Goal: Answer question/provide support

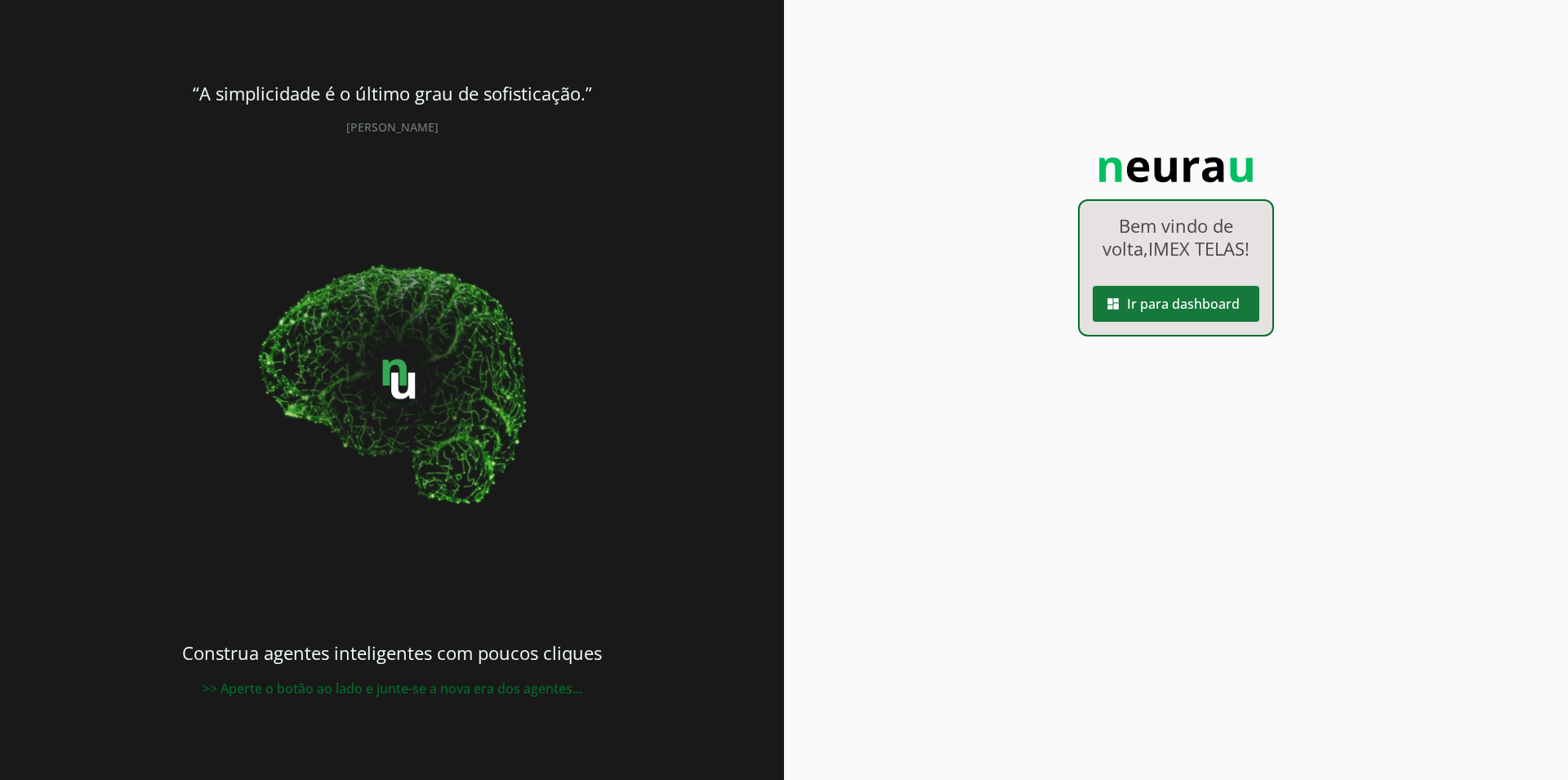
click at [1186, 321] on span at bounding box center [1176, 304] width 167 height 39
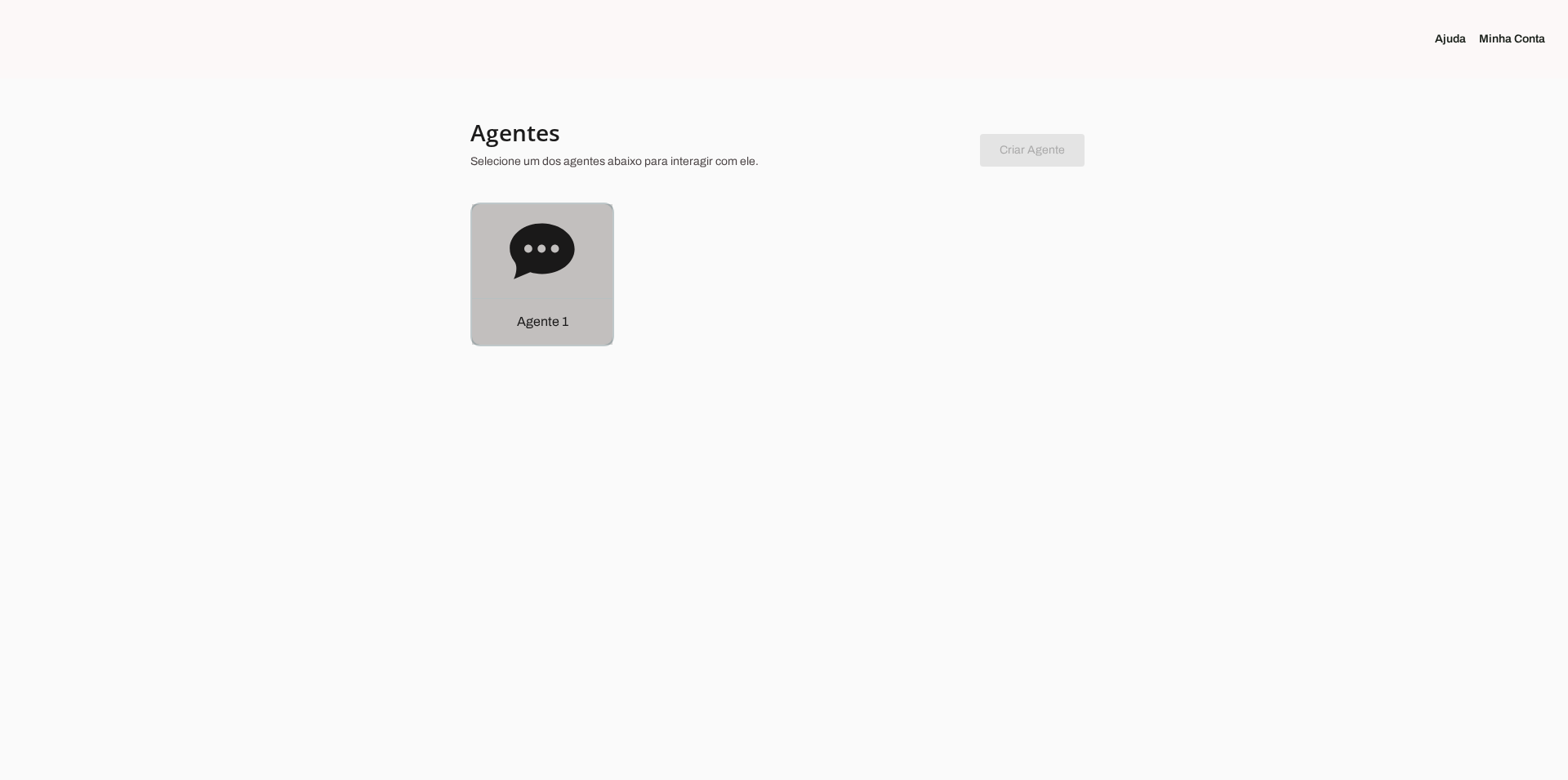
click at [528, 297] on div "Agente 1" at bounding box center [542, 274] width 141 height 141
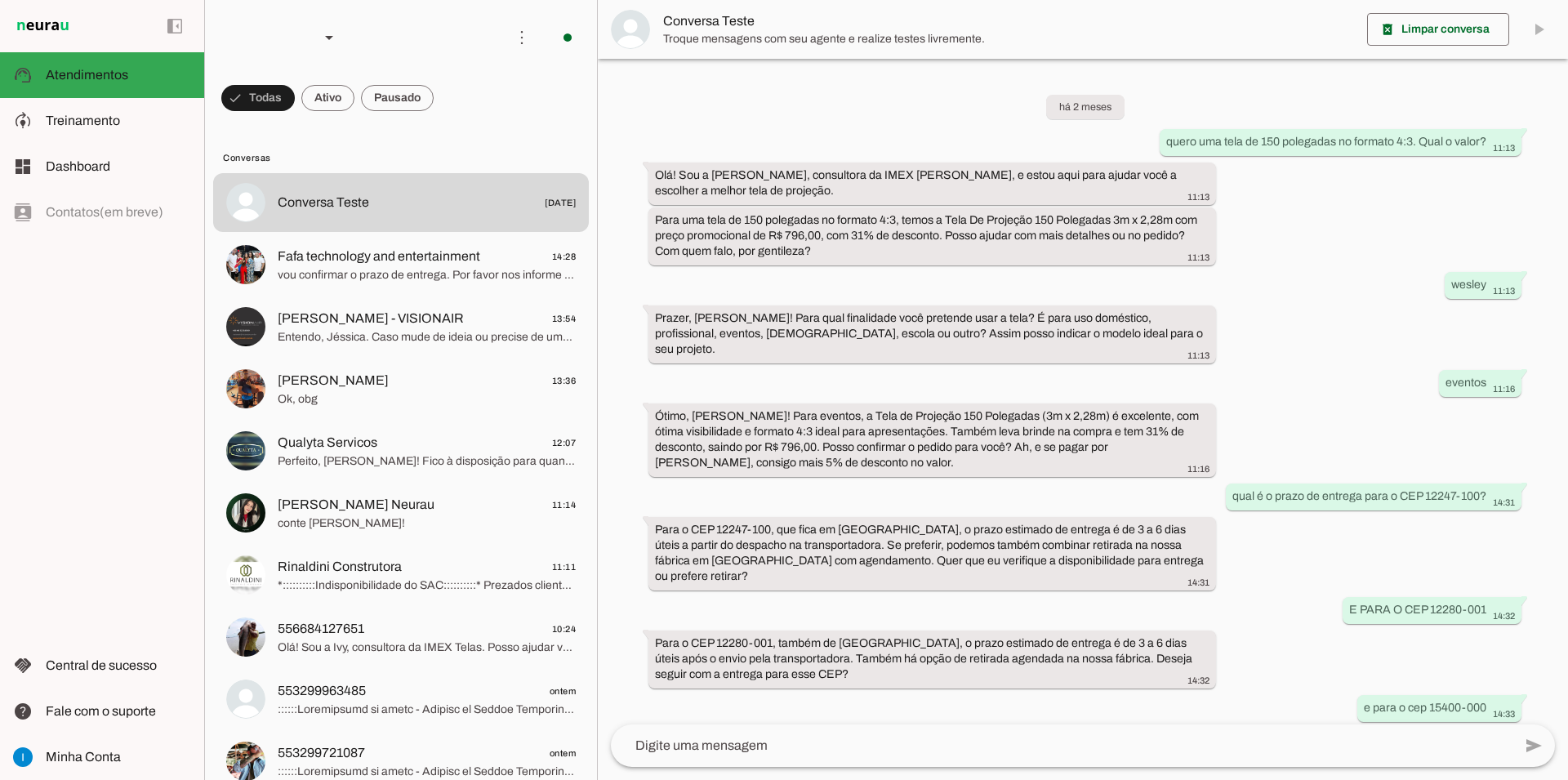
scroll to position [745, 0]
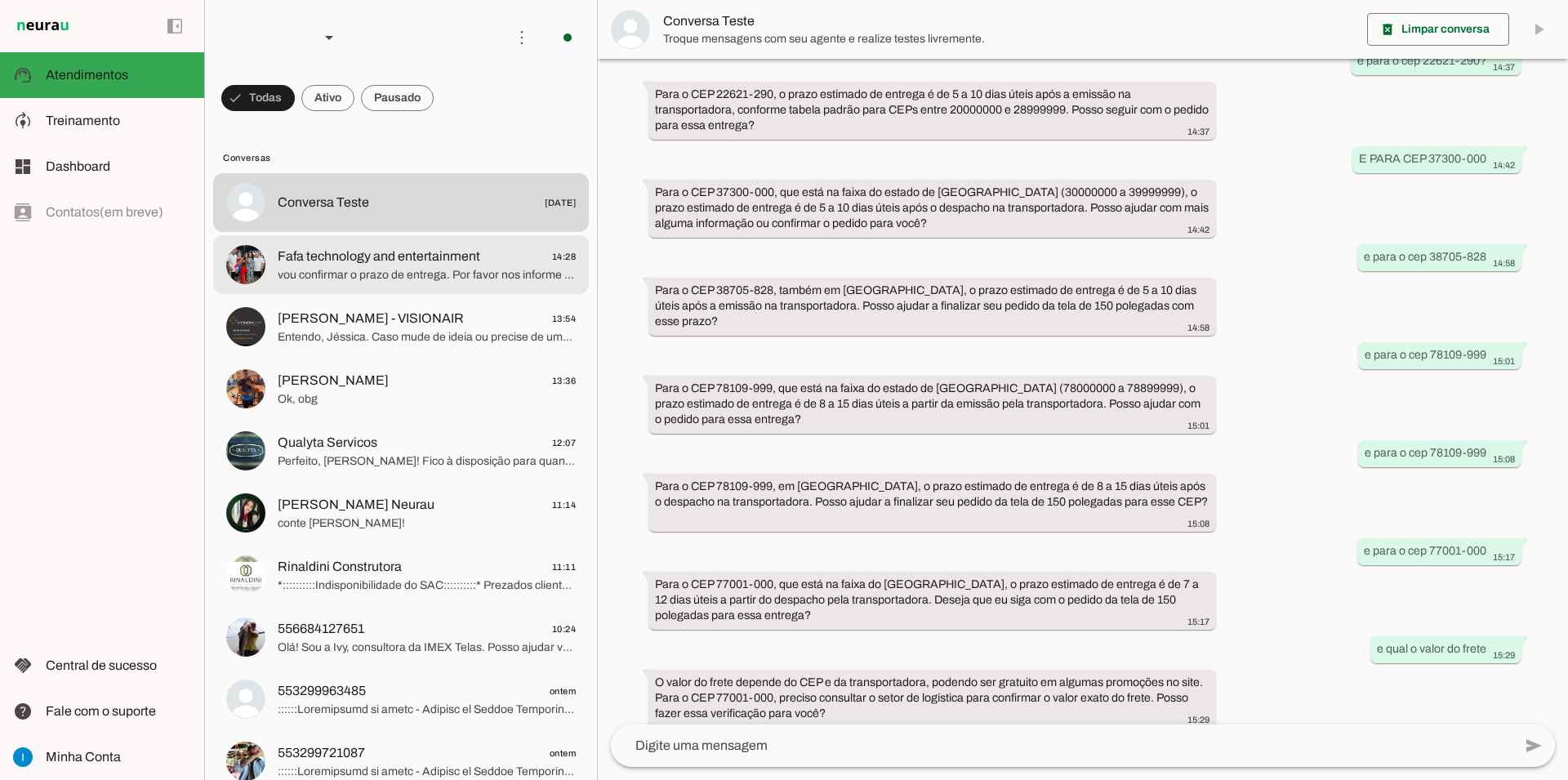
click at [354, 267] on span "vou confirmar o prazo de entrega. Por favor nos informe o cep de destino" at bounding box center [427, 275] width 298 height 16
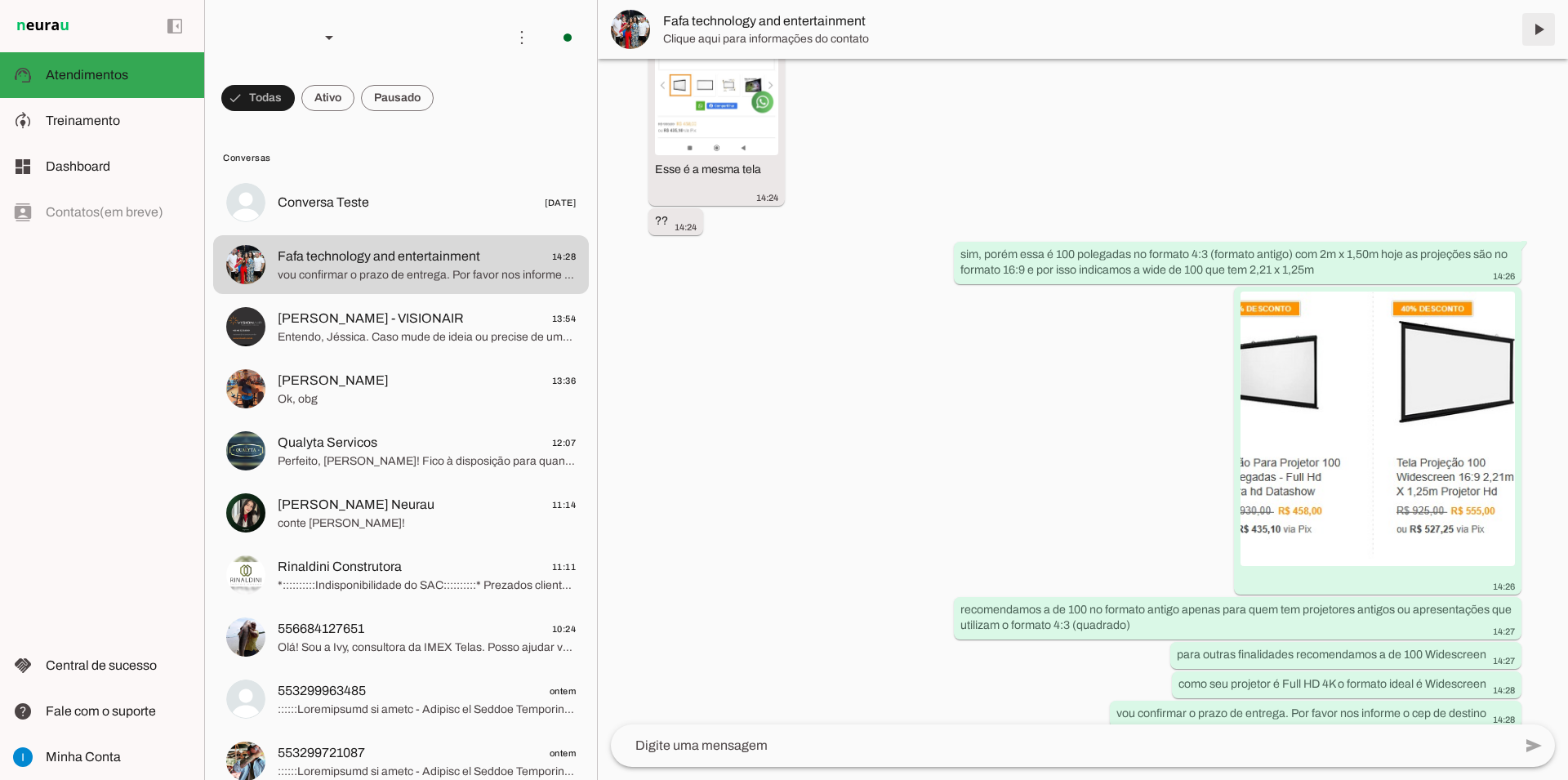
click at [1536, 32] on span at bounding box center [1538, 30] width 39 height 39
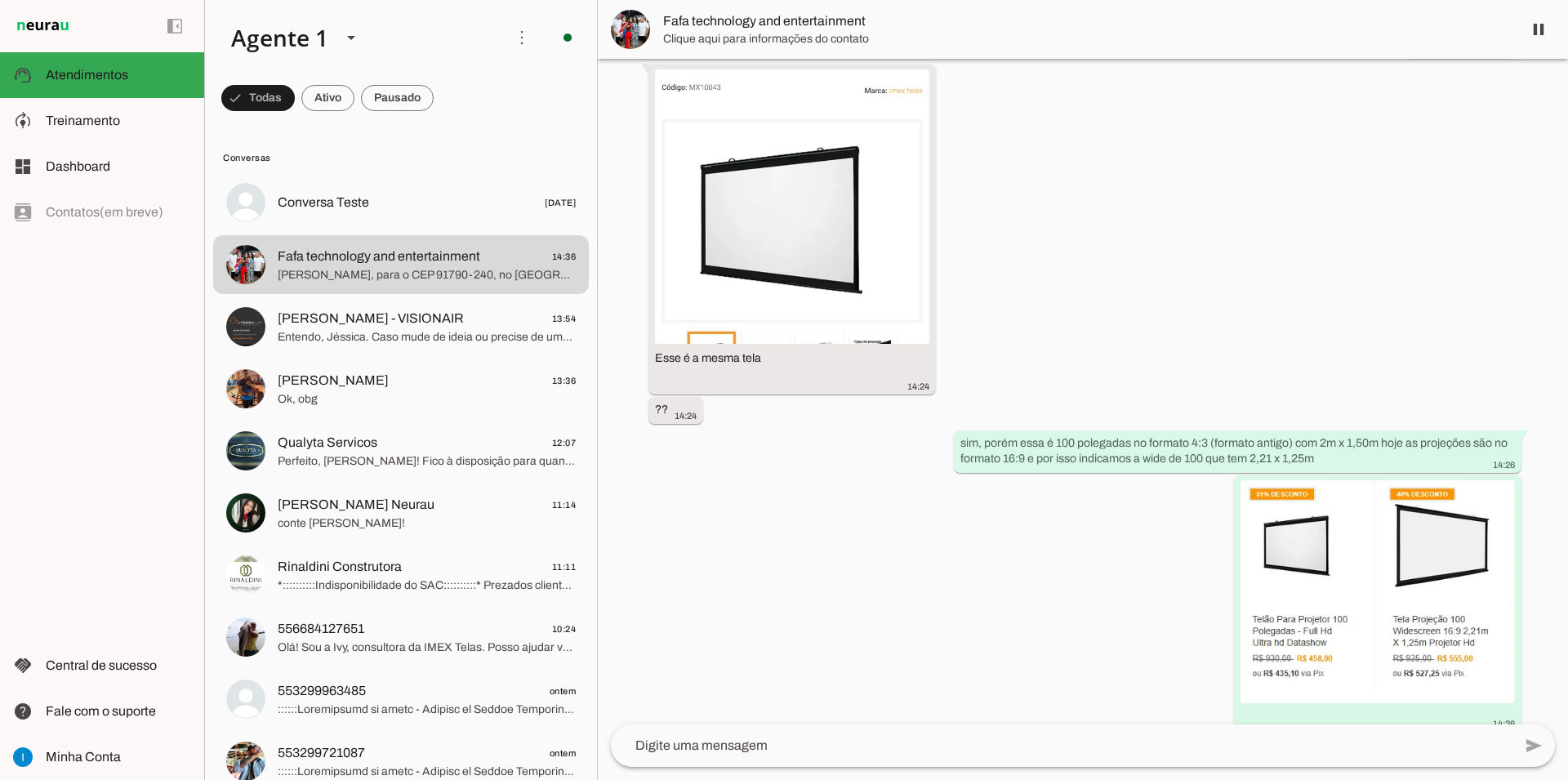
scroll to position [1742, 0]
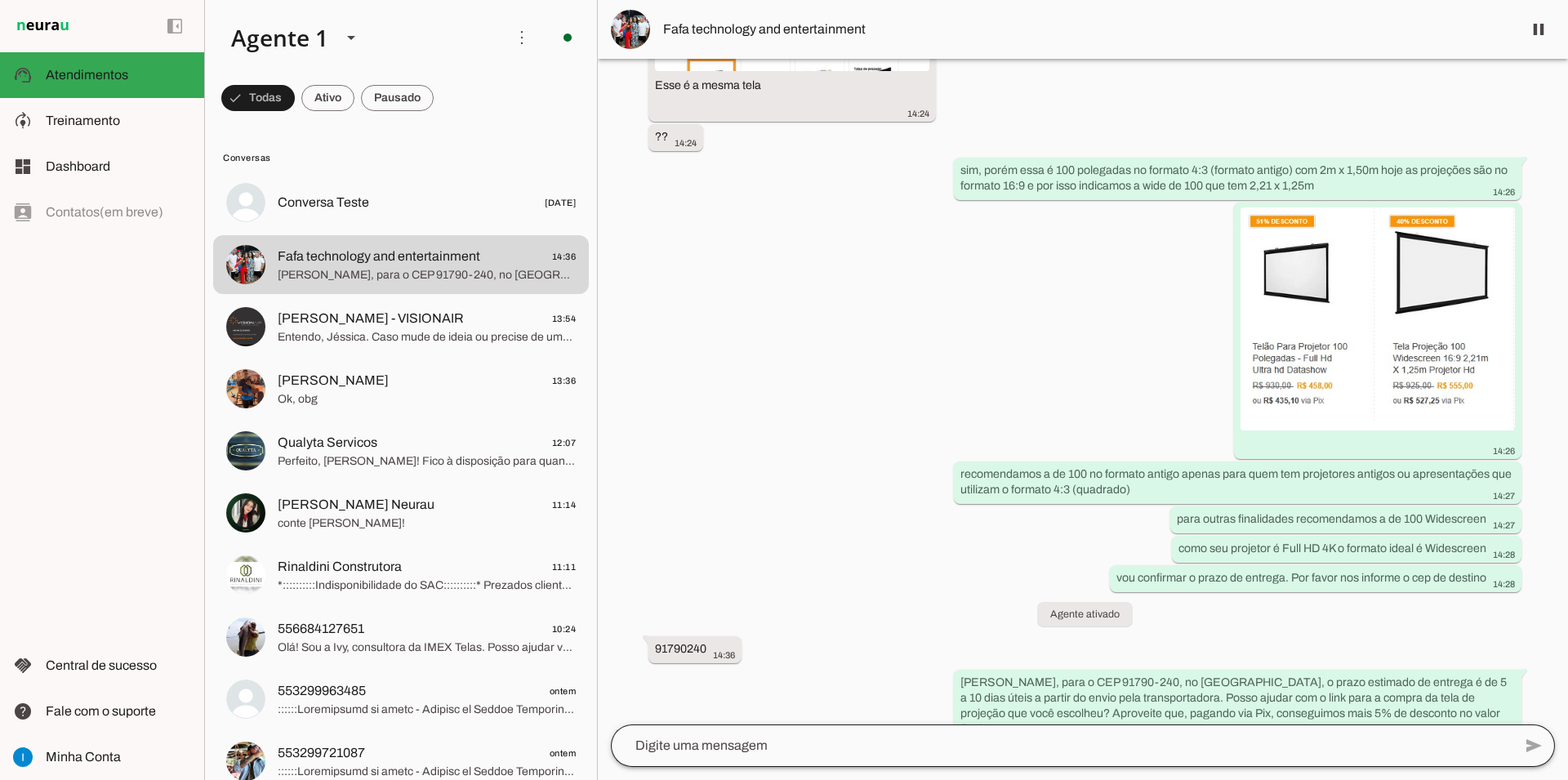
click at [918, 761] on div at bounding box center [1062, 745] width 902 height 43
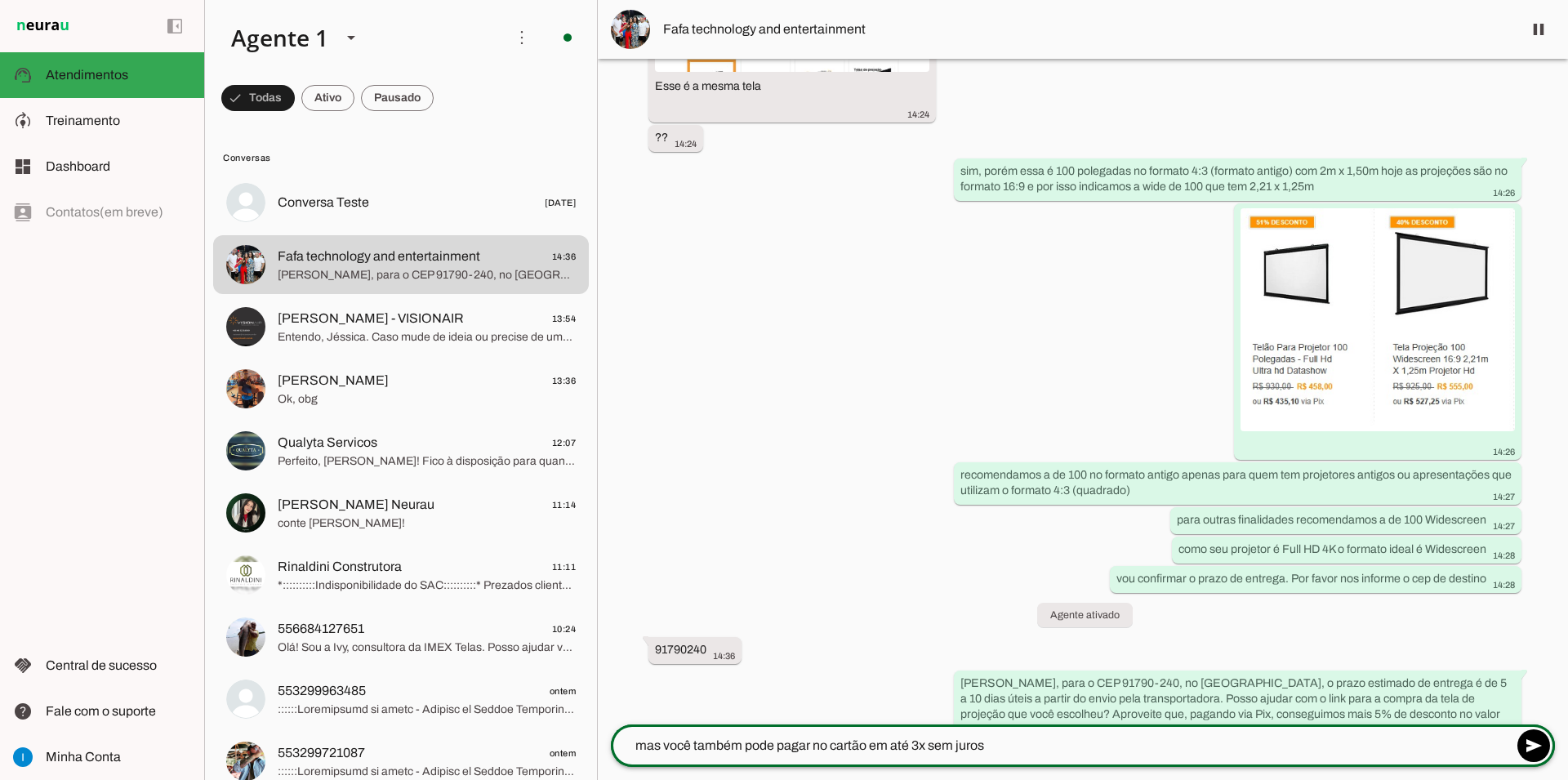
scroll to position [1742, 0]
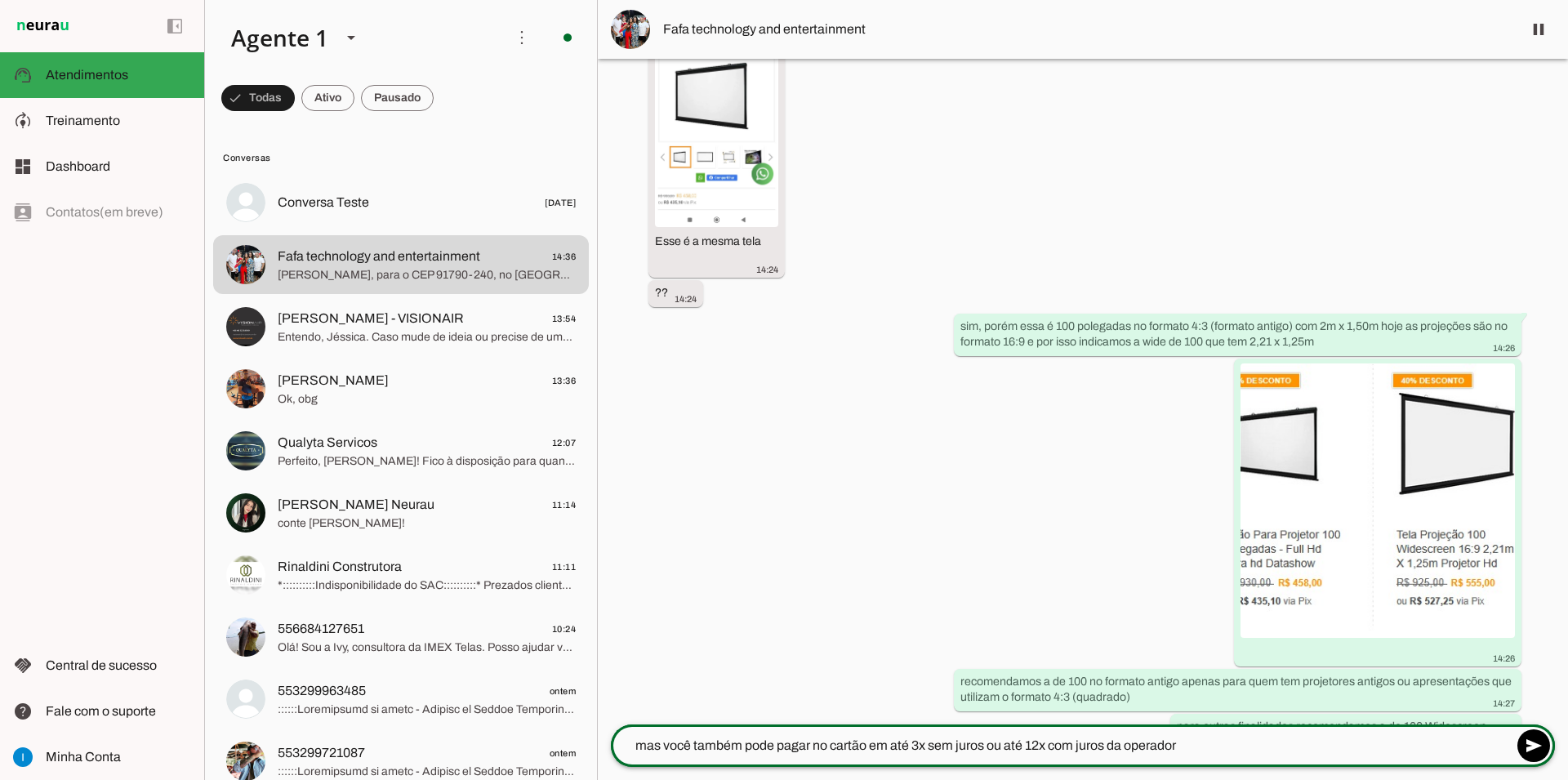
type textarea "mas você também pode pagar no cartão em até 3x sem juros ou até 12x com juros d…"
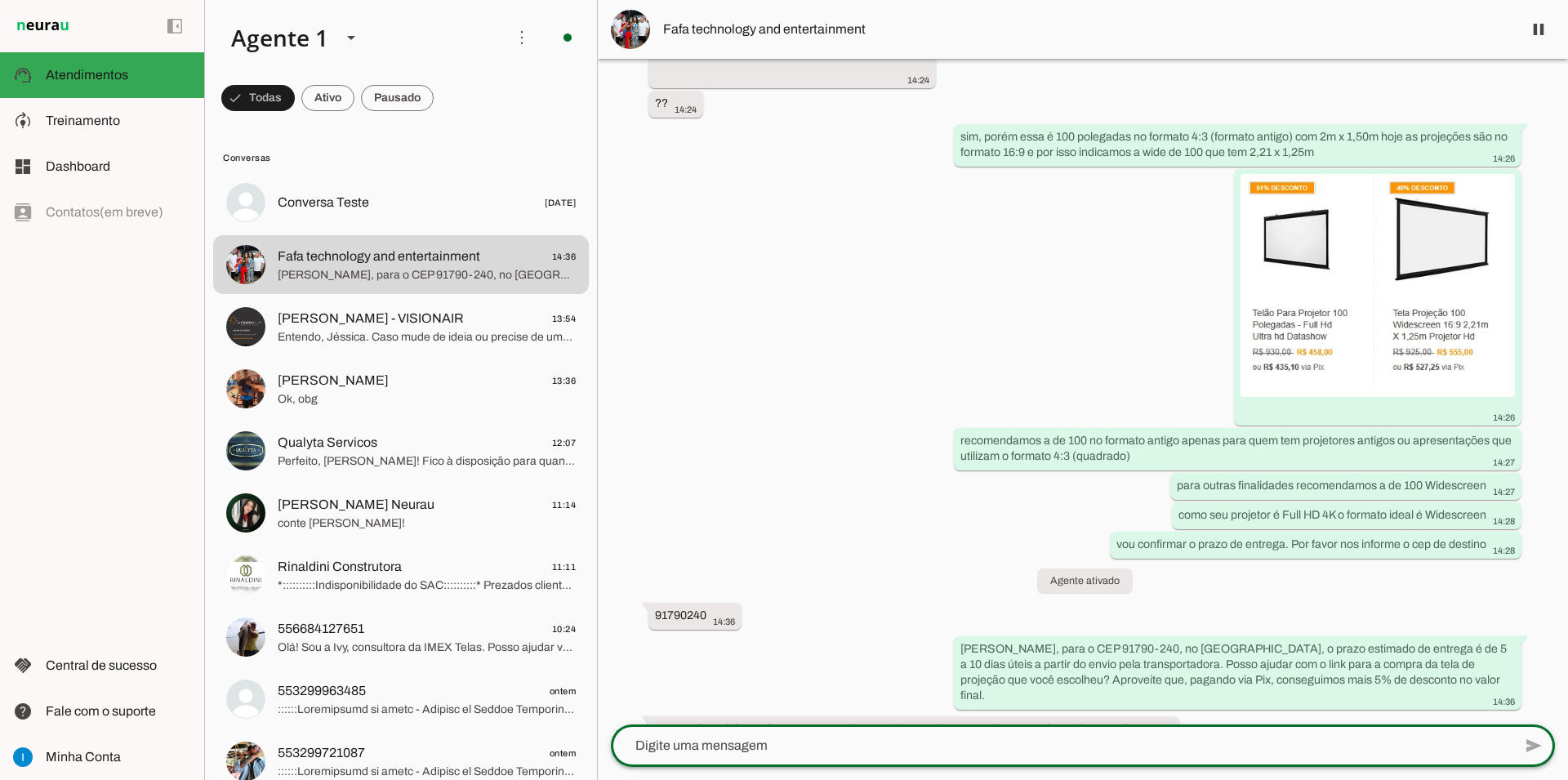
scroll to position [1771, 0]
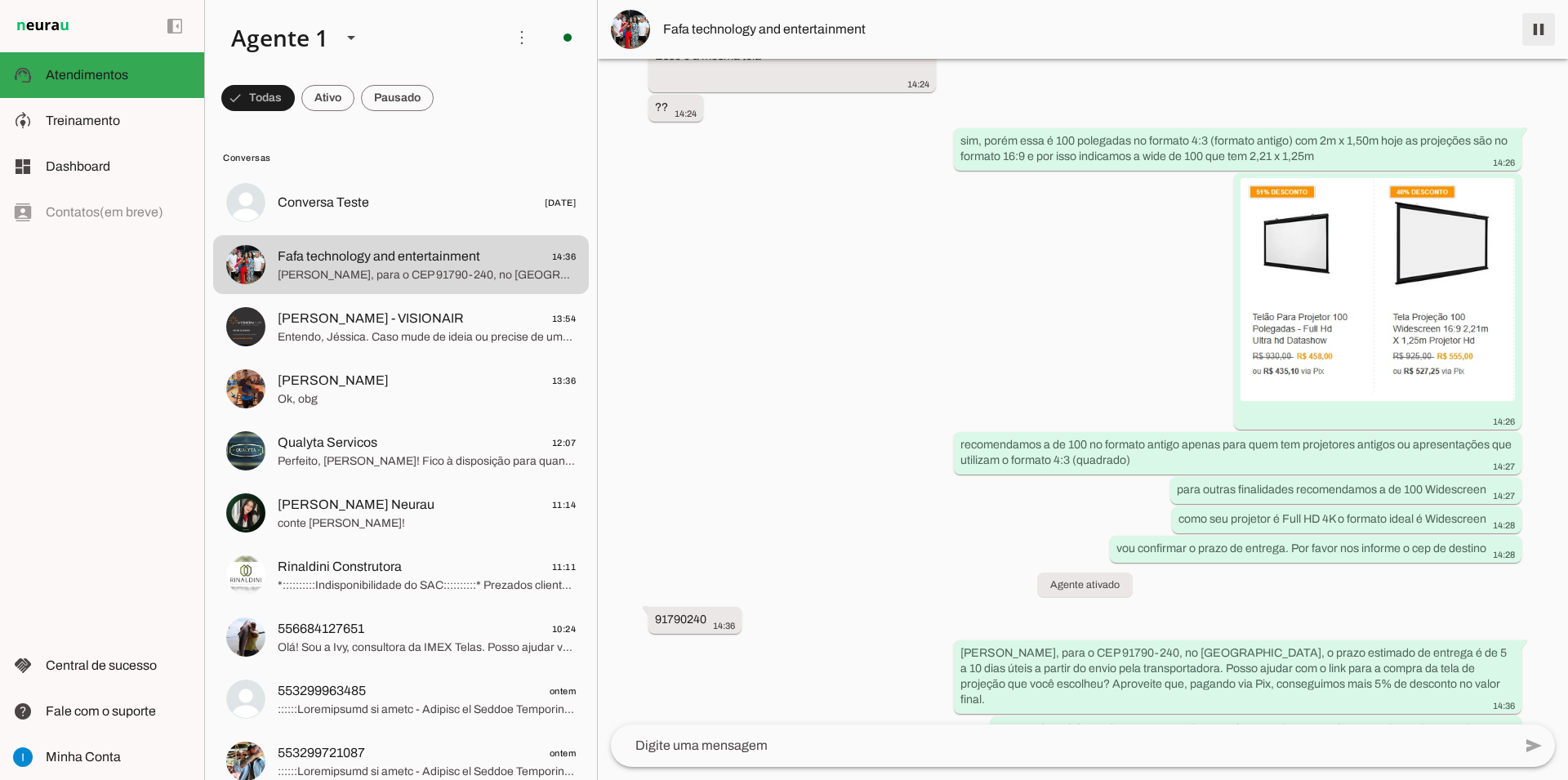
click at [1531, 35] on span at bounding box center [1538, 30] width 39 height 39
click at [1538, 34] on span at bounding box center [1538, 30] width 39 height 39
